Goal: Task Accomplishment & Management: Manage account settings

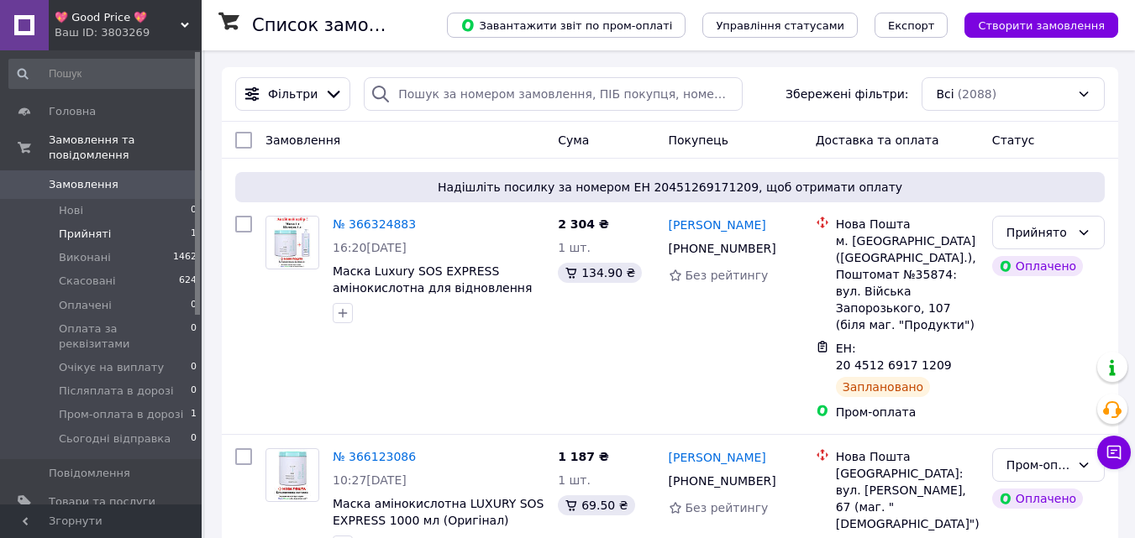
click at [101, 228] on li "Прийняті 1" at bounding box center [103, 235] width 207 height 24
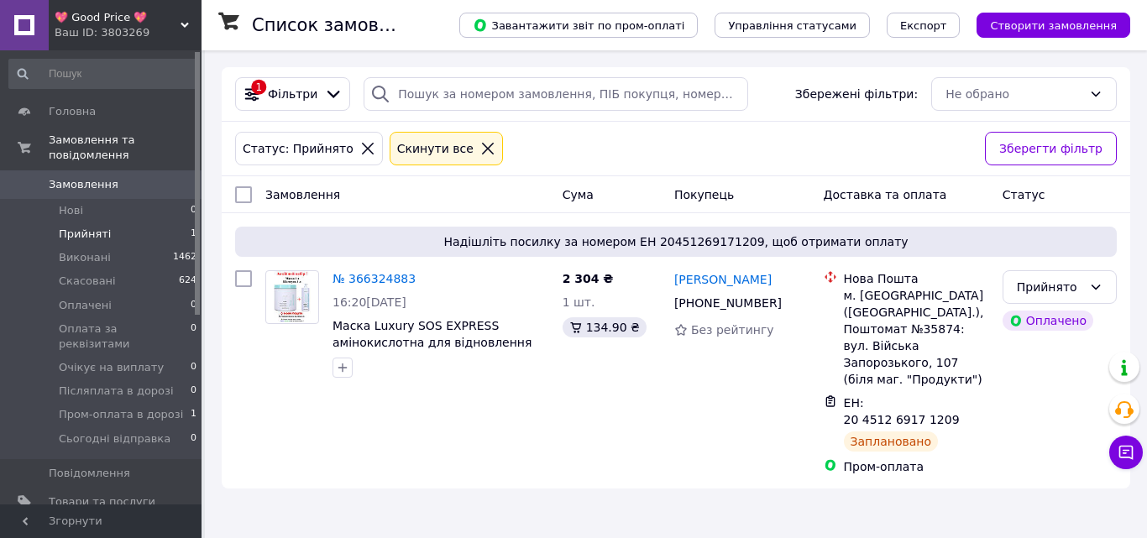
click at [129, 29] on div "Ваш ID: 3803269" at bounding box center [128, 32] width 147 height 15
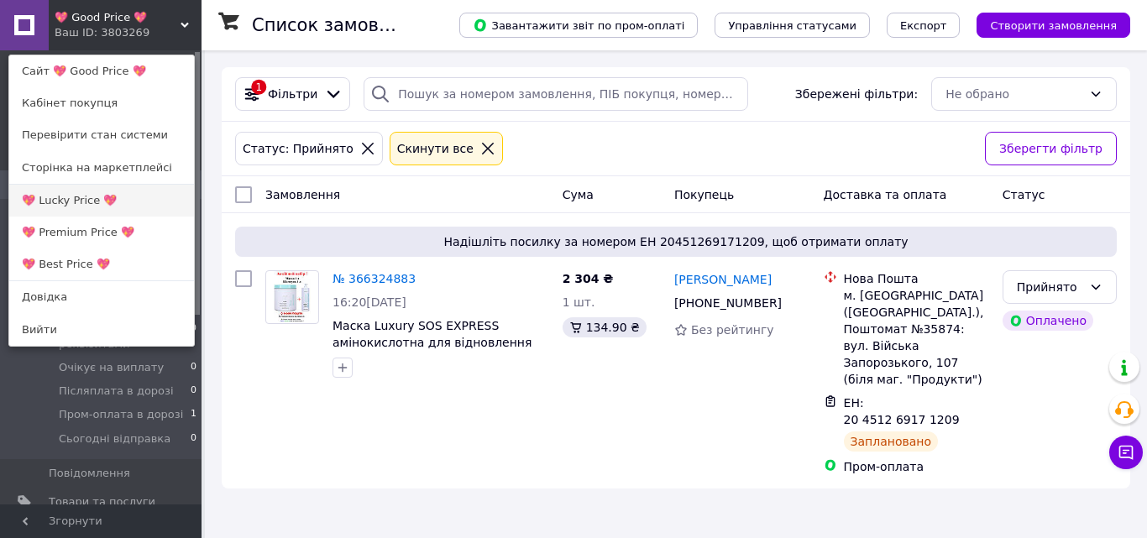
click at [91, 203] on link "💖 Lucky Price 💖" at bounding box center [101, 201] width 185 height 32
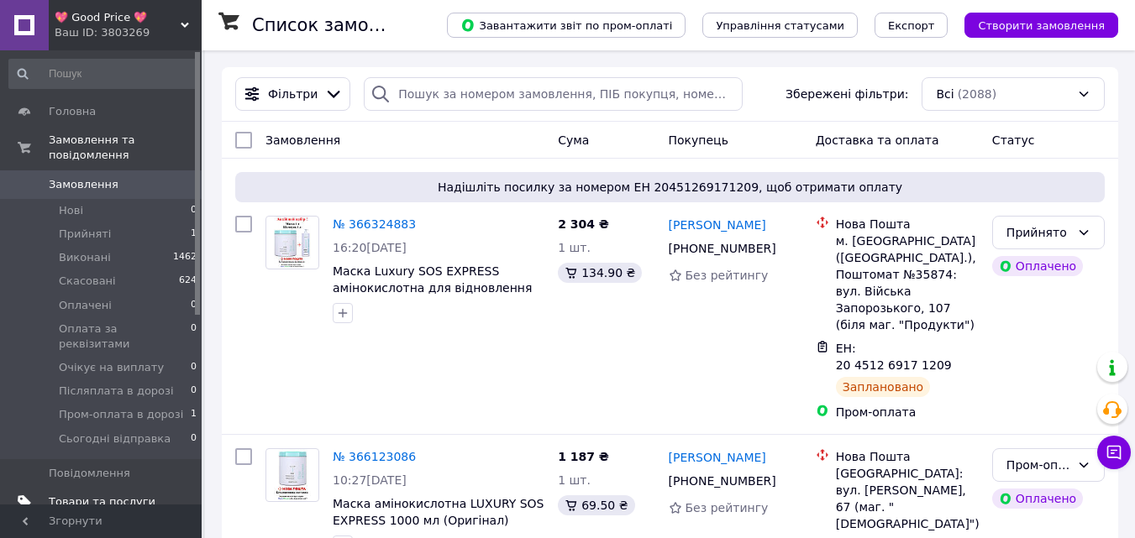
click at [153, 495] on span "Товари та послуги" at bounding box center [102, 502] width 107 height 15
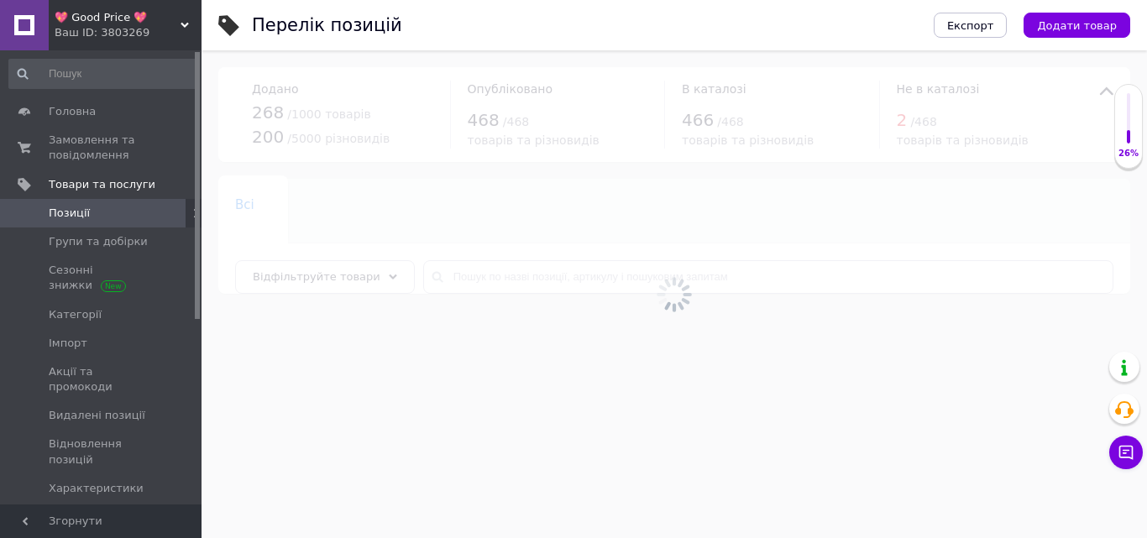
click at [140, 510] on span "[DEMOGRAPHIC_DATA]" at bounding box center [102, 517] width 107 height 15
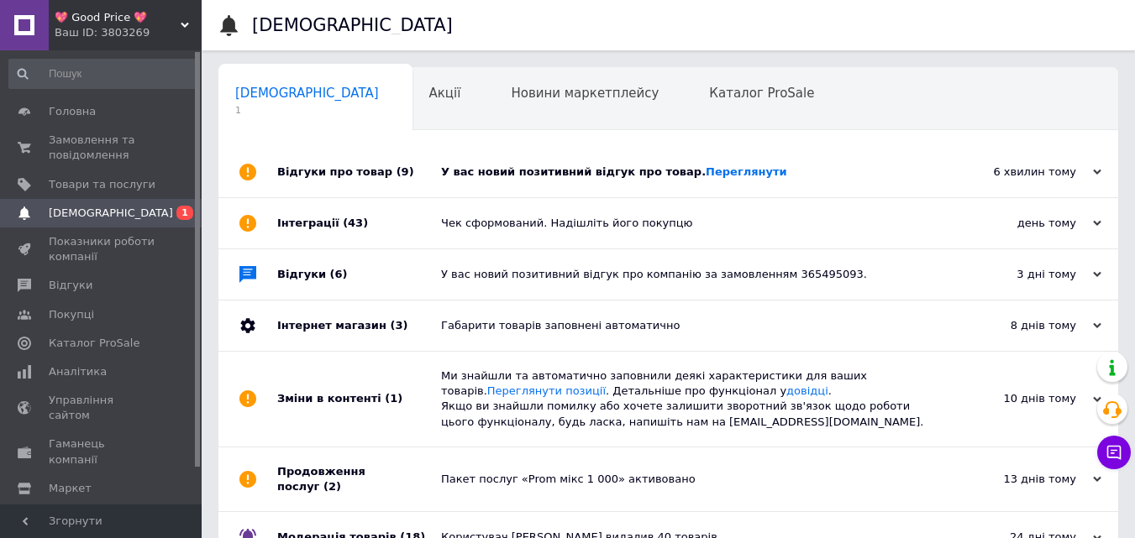
click at [581, 170] on div "У вас новий позитивний відгук про товар. [GEOGRAPHIC_DATA]" at bounding box center [687, 172] width 492 height 15
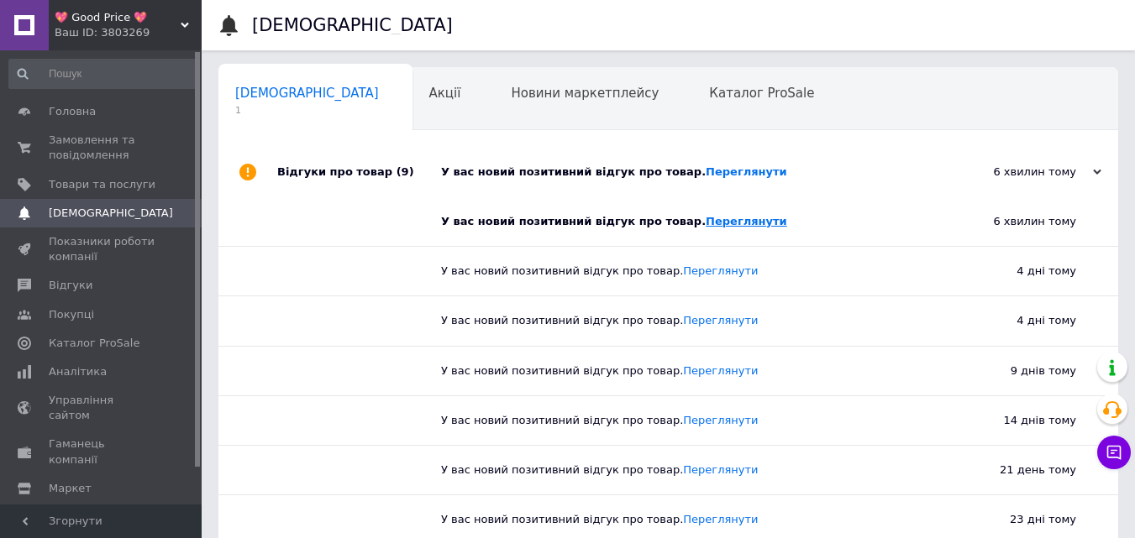
click at [706, 223] on link "Переглянути" at bounding box center [746, 221] width 81 height 13
